Goal: Information Seeking & Learning: Learn about a topic

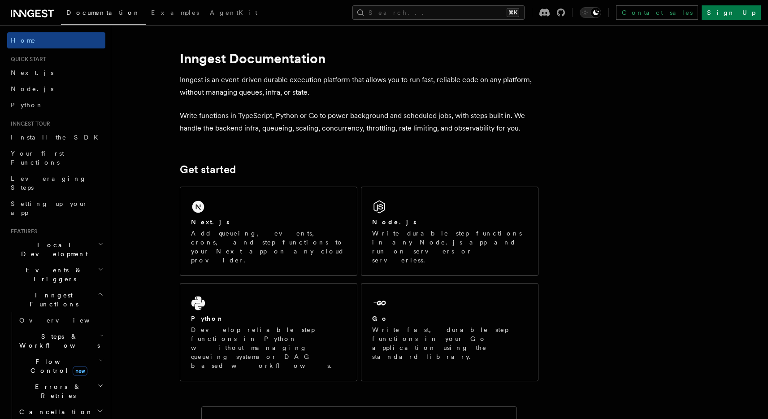
scroll to position [1, 0]
click at [500, 15] on button "Search... ⌘K" at bounding box center [438, 12] width 172 height 14
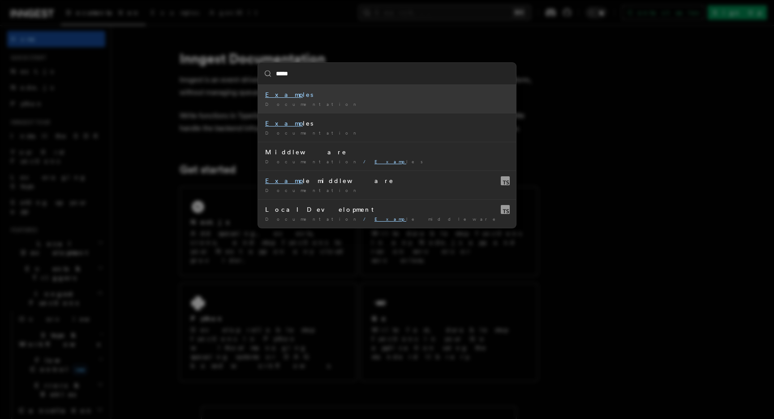
type input "******"
click at [416, 104] on div "Documentation /" at bounding box center [387, 104] width 244 height 7
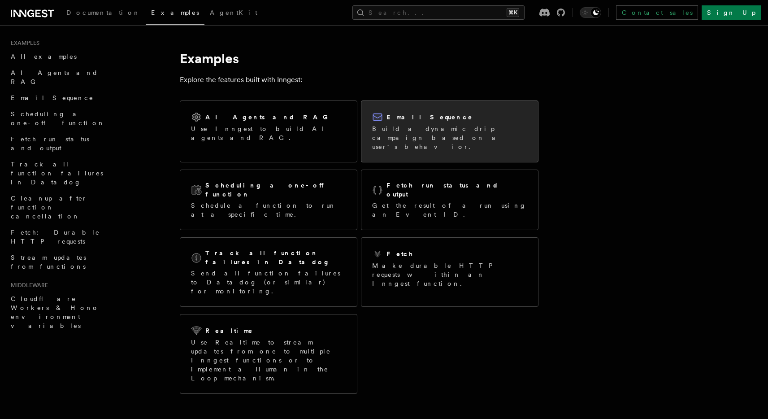
click at [444, 132] on p "Build a dynamic drip campaign based on a user's behavior." at bounding box center [449, 137] width 155 height 27
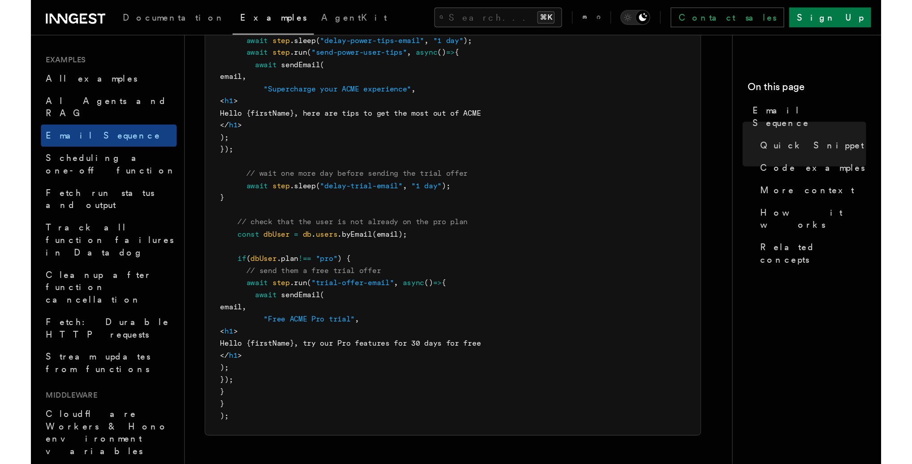
scroll to position [529, 0]
